Goal: Check status: Check status

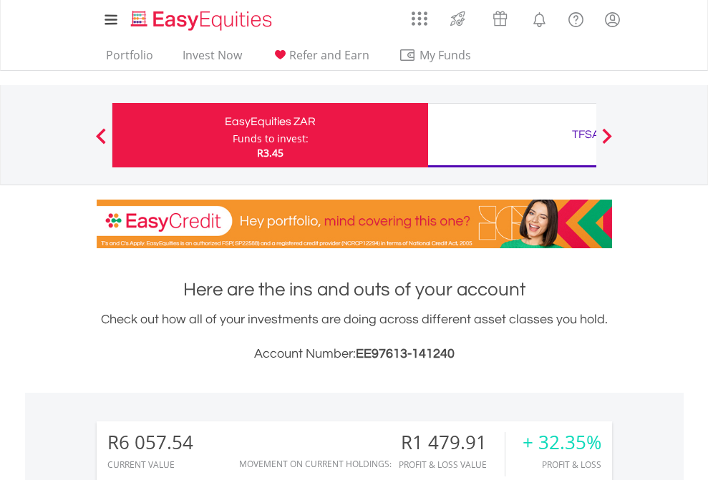
scroll to position [137, 225]
click at [233, 135] on div "Funds to invest:" at bounding box center [271, 139] width 76 height 14
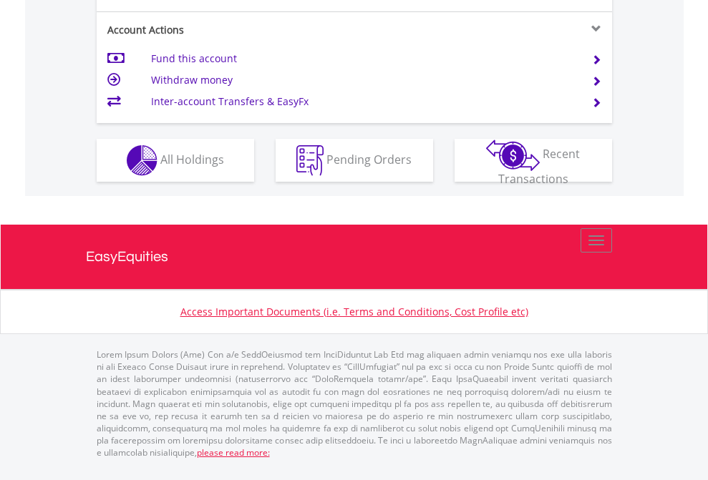
scroll to position [1372, 0]
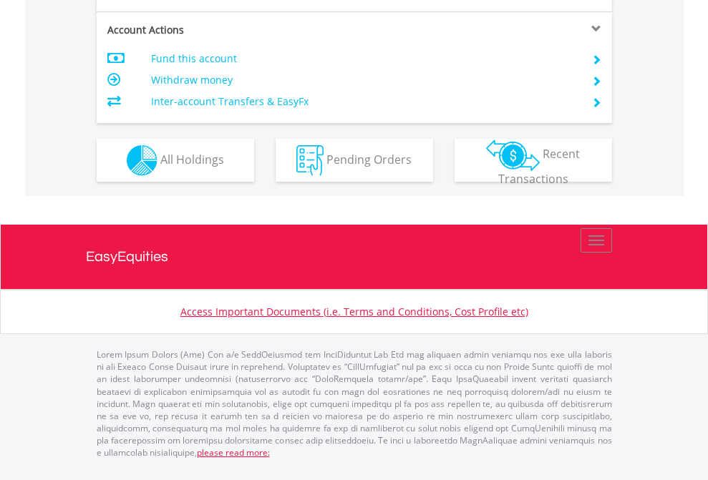
scroll to position [1343, 0]
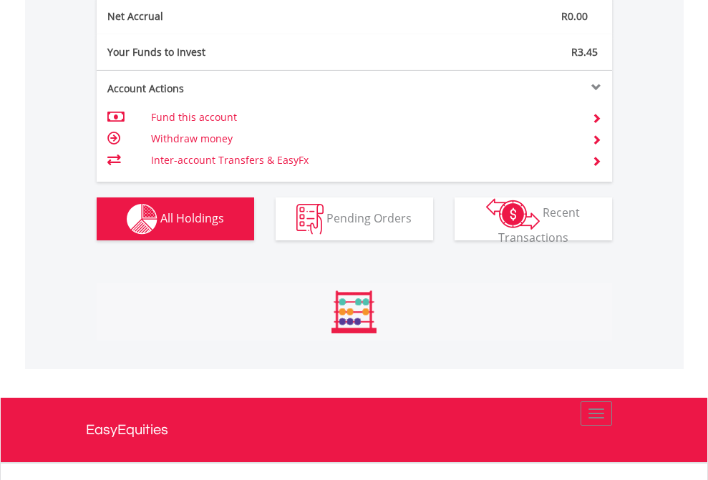
scroll to position [137, 225]
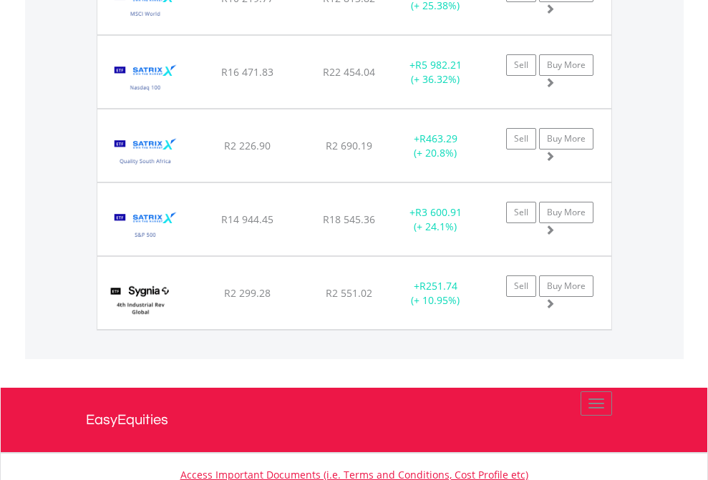
scroll to position [137, 225]
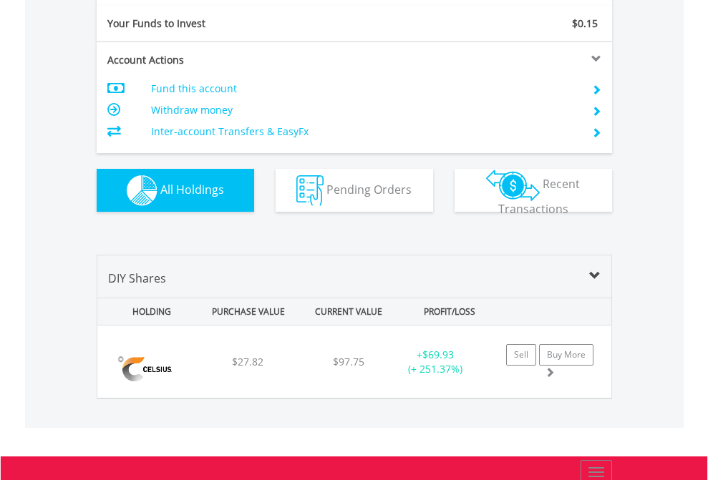
scroll to position [1592, 0]
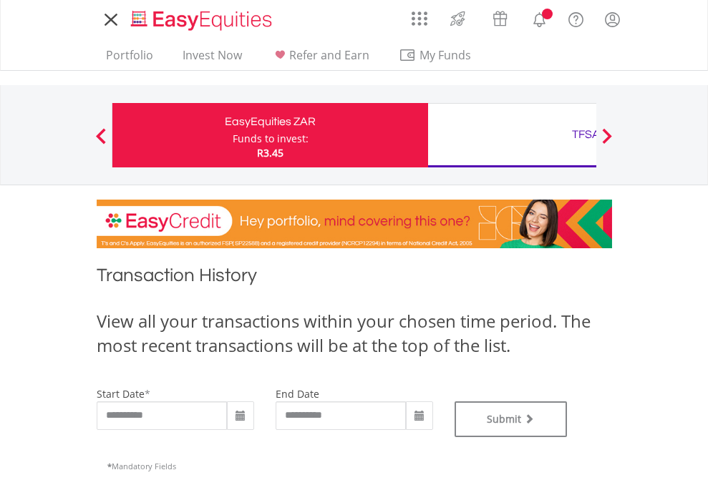
type input "**********"
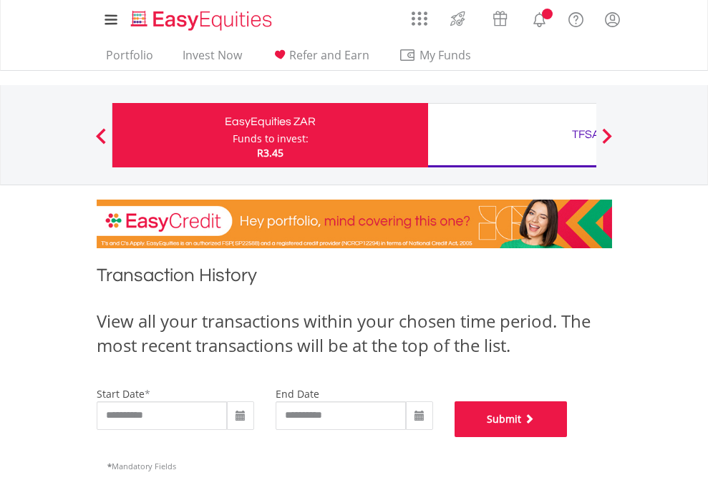
click at [567, 437] on button "Submit" at bounding box center [510, 419] width 113 height 36
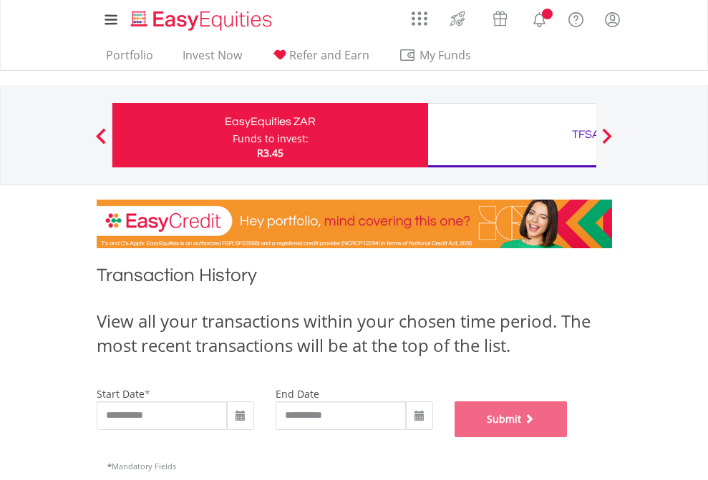
scroll to position [580, 0]
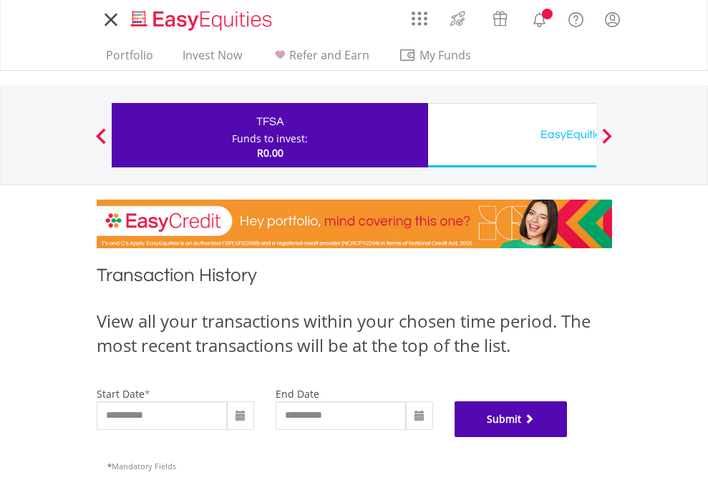
click at [567, 437] on button "Submit" at bounding box center [510, 419] width 113 height 36
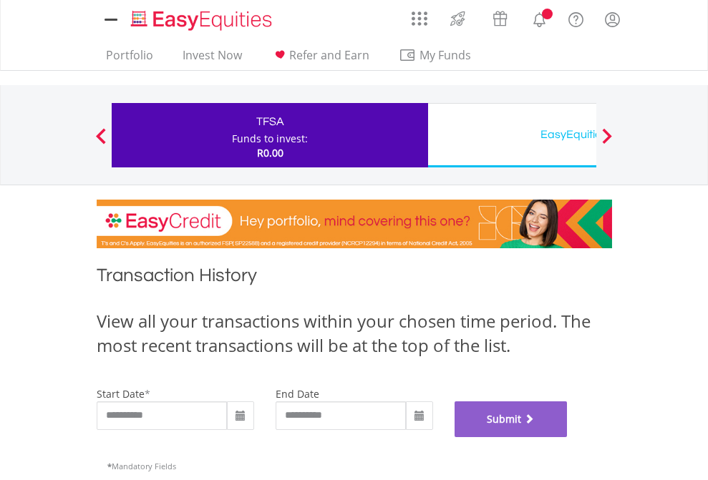
scroll to position [580, 0]
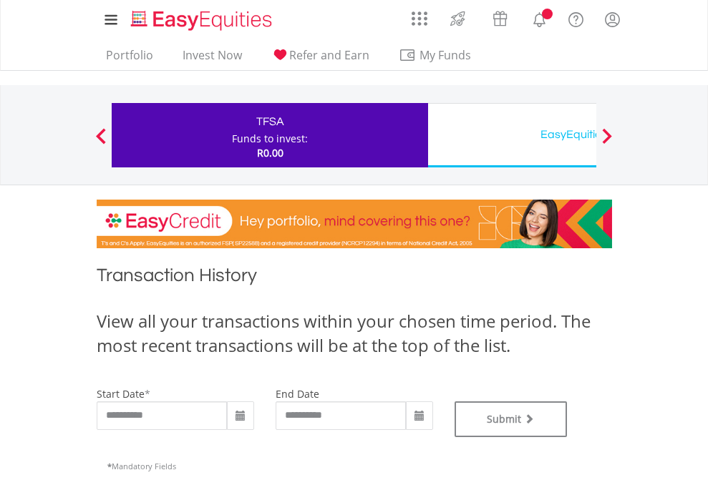
click at [512, 135] on div "EasyEquities USD" at bounding box center [586, 135] width 298 height 20
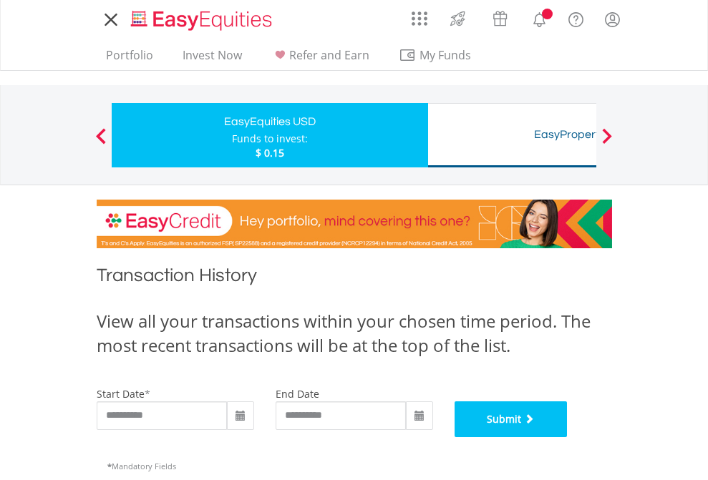
click at [567, 437] on button "Submit" at bounding box center [510, 419] width 113 height 36
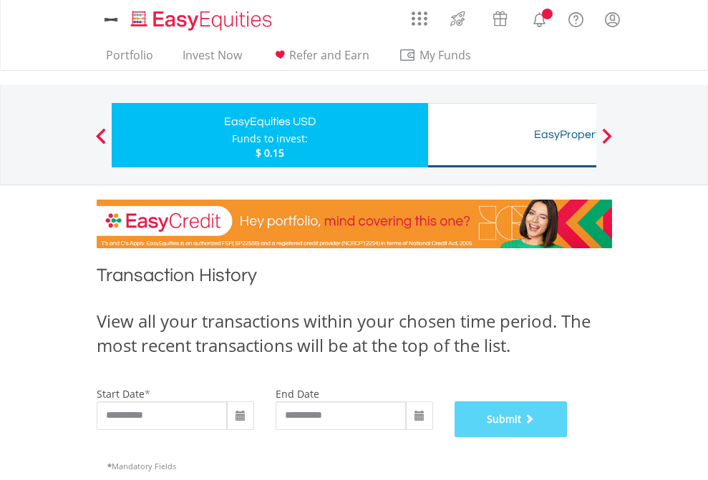
scroll to position [580, 0]
